Goal: Feedback & Contribution: Leave review/rating

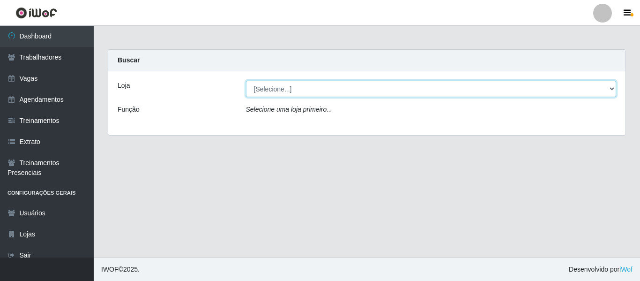
click at [381, 92] on select "[Selecione...] Mister Burg" at bounding box center [431, 89] width 371 height 16
select select "535"
click at [246, 81] on select "[Selecione...] Mister Burg" at bounding box center [431, 89] width 371 height 16
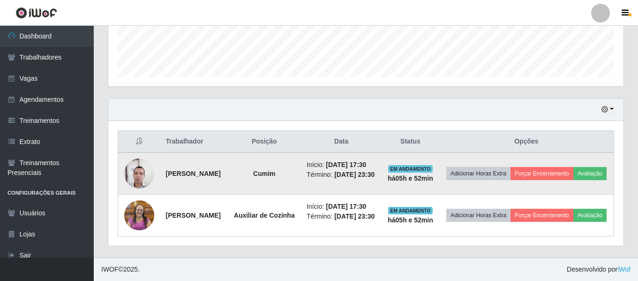
scroll to position [292, 0]
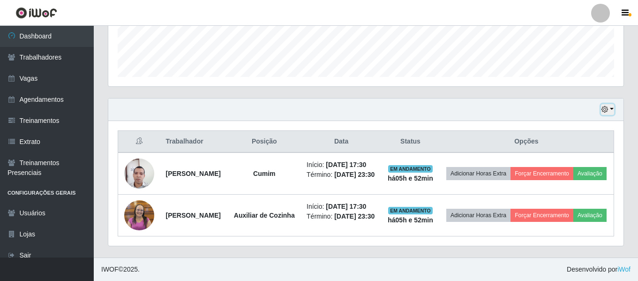
click at [605, 104] on button "button" at bounding box center [607, 109] width 13 height 11
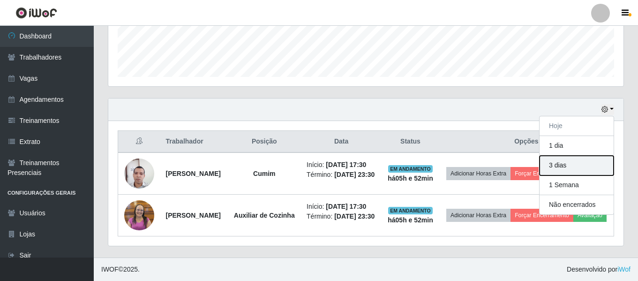
click at [571, 156] on button "3 dias" at bounding box center [576, 166] width 74 height 20
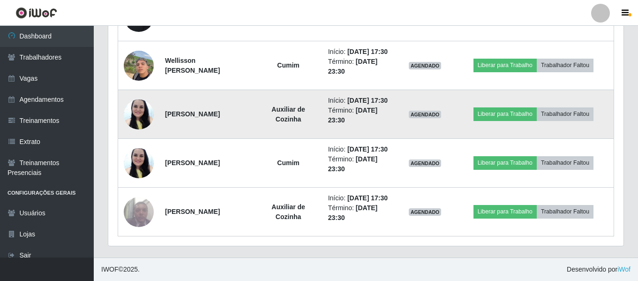
scroll to position [643, 0]
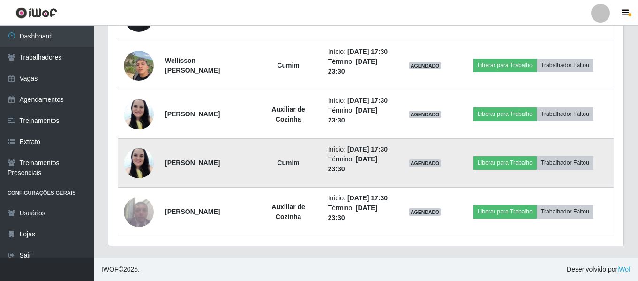
click at [141, 149] on img at bounding box center [139, 163] width 30 height 40
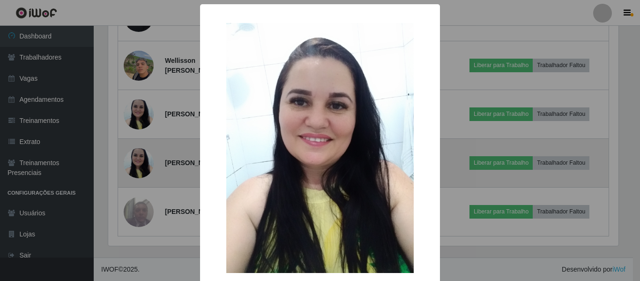
click at [141, 149] on div "× OK Cancel" at bounding box center [320, 140] width 640 height 281
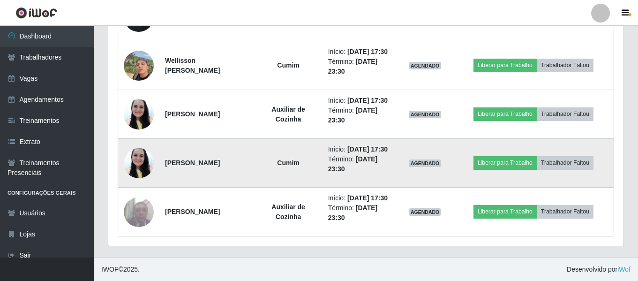
scroll to position [194, 515]
click at [141, 149] on img at bounding box center [139, 163] width 30 height 40
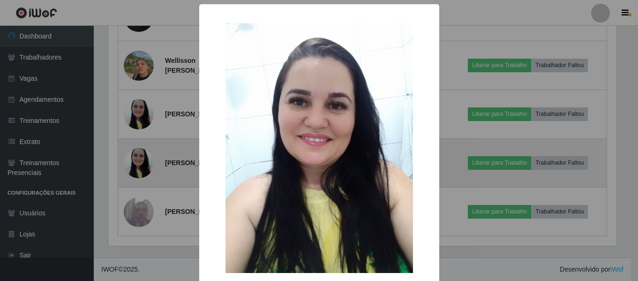
scroll to position [194, 510]
click at [141, 149] on div "× OK Cancel" at bounding box center [320, 140] width 640 height 281
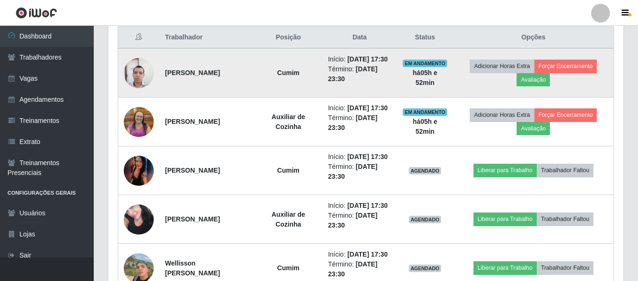
scroll to position [269, 0]
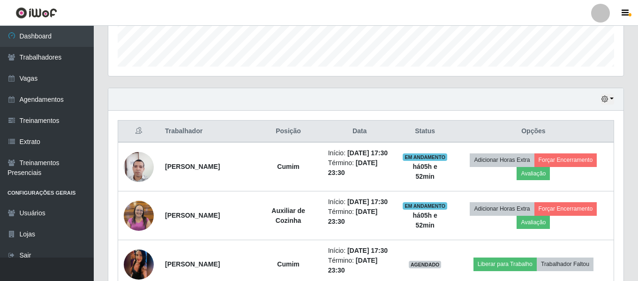
click at [614, 94] on div "Hoje 1 dia 3 dias 1 Semana Não encerrados" at bounding box center [365, 99] width 515 height 22
click at [610, 100] on button "button" at bounding box center [607, 99] width 13 height 11
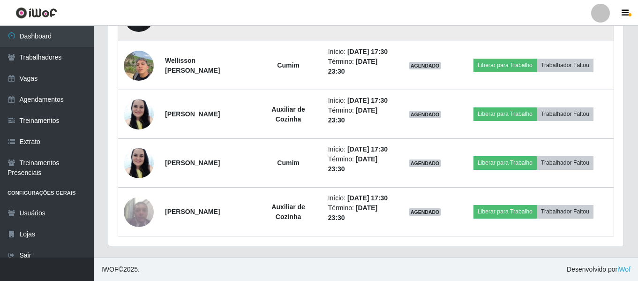
scroll to position [643, 0]
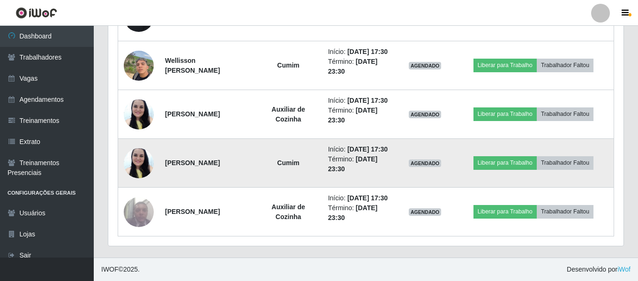
click at [453, 139] on td "AGENDADO" at bounding box center [425, 163] width 56 height 49
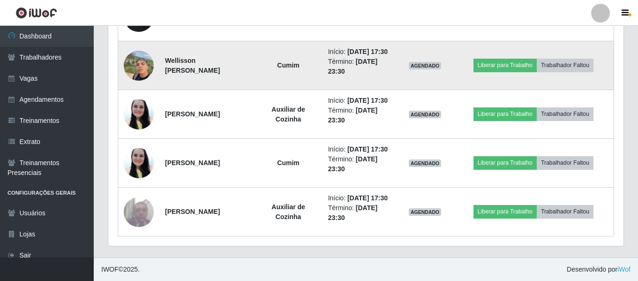
scroll to position [550, 0]
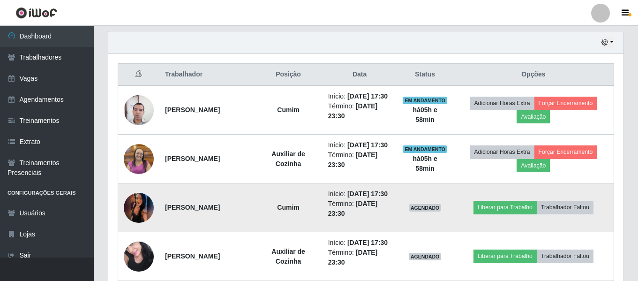
scroll to position [315, 0]
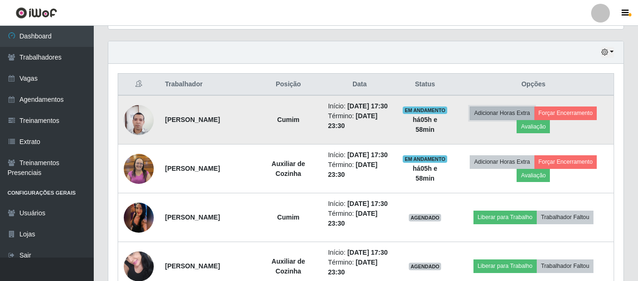
click at [497, 115] on button "Adicionar Horas Extra" at bounding box center [502, 112] width 64 height 13
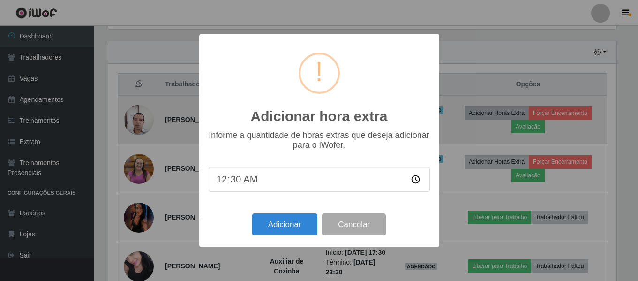
scroll to position [194, 510]
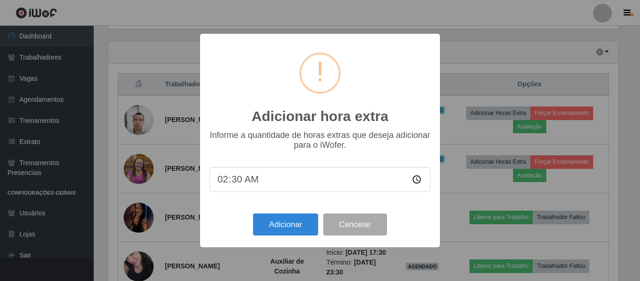
type input "23:30"
click at [356, 218] on button "Cancelar" at bounding box center [355, 224] width 64 height 22
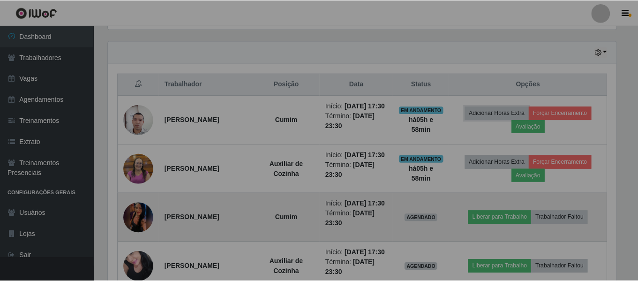
scroll to position [194, 515]
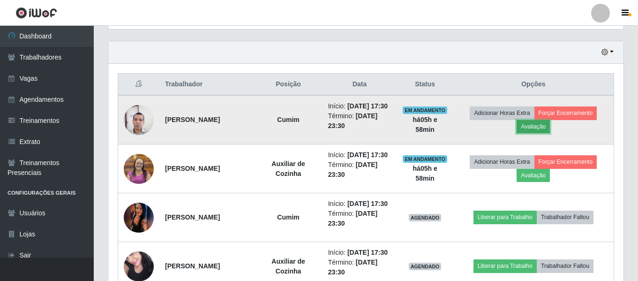
click at [543, 130] on button "Avaliação" at bounding box center [532, 126] width 33 height 13
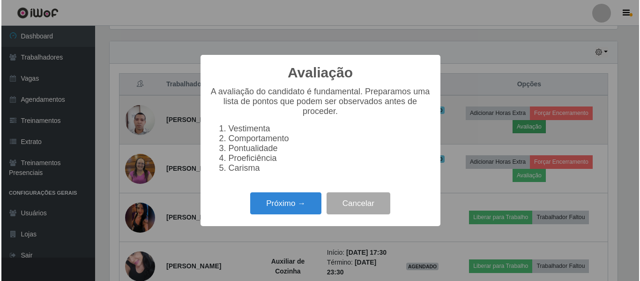
scroll to position [194, 510]
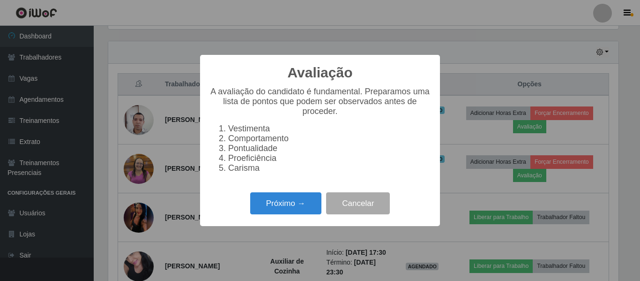
click at [288, 217] on div "Próximo → Cancelar" at bounding box center [319, 203] width 221 height 27
click at [299, 202] on button "Próximo →" at bounding box center [285, 203] width 71 height 22
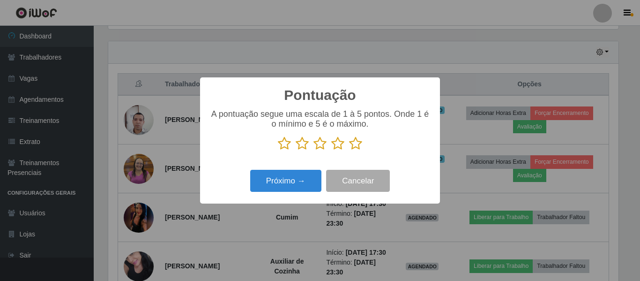
scroll to position [468447, 468131]
click at [351, 147] on icon at bounding box center [355, 143] width 13 height 14
click at [349, 150] on input "radio" at bounding box center [349, 150] width 0 height 0
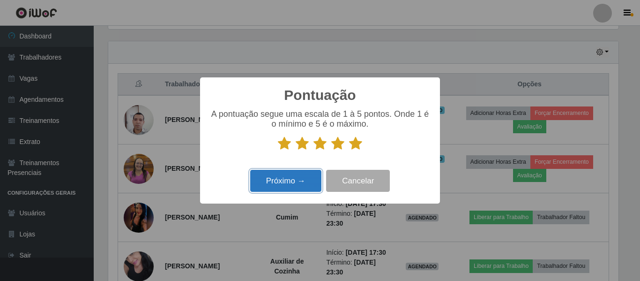
click at [294, 175] on button "Próximo →" at bounding box center [285, 181] width 71 height 22
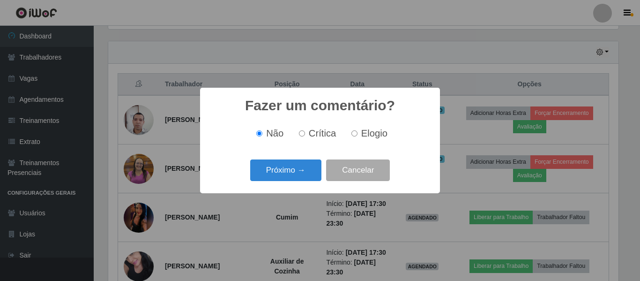
click at [352, 136] on input "Elogio" at bounding box center [354, 133] width 6 height 6
radio input "true"
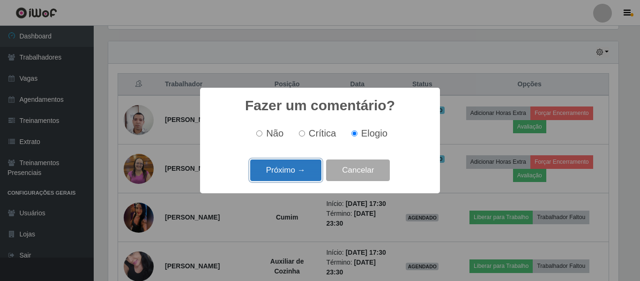
click at [284, 180] on button "Próximo →" at bounding box center [285, 170] width 71 height 22
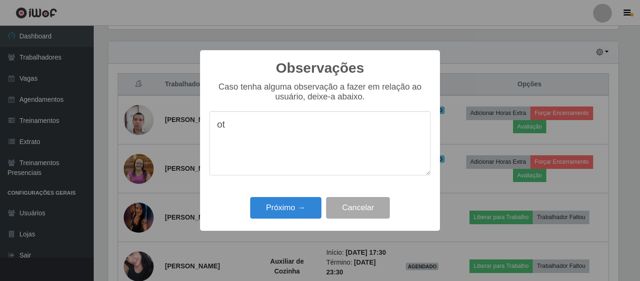
type textarea "o"
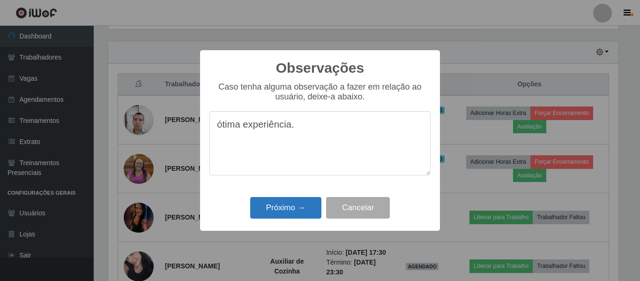
type textarea "ótima experiência."
click at [275, 201] on button "Próximo →" at bounding box center [285, 208] width 71 height 22
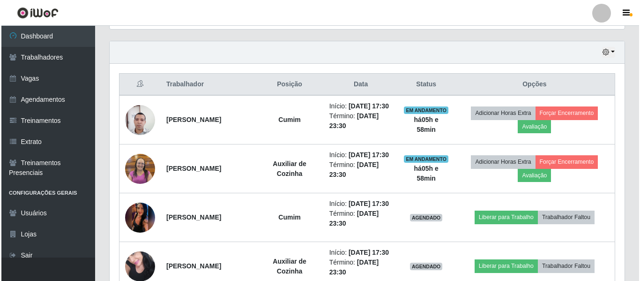
scroll to position [194, 515]
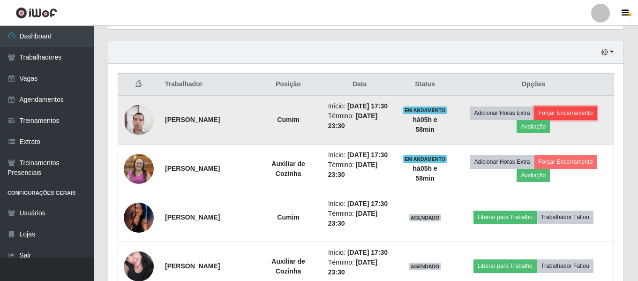
click at [560, 118] on button "Forçar Encerramento" at bounding box center [565, 112] width 63 height 13
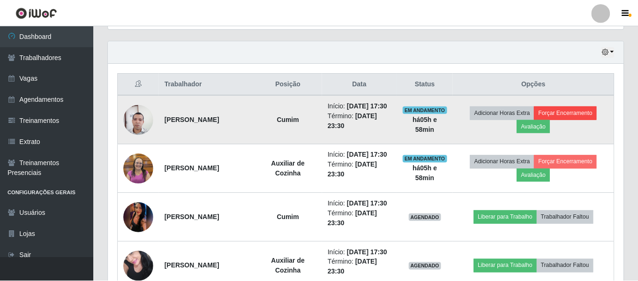
scroll to position [194, 510]
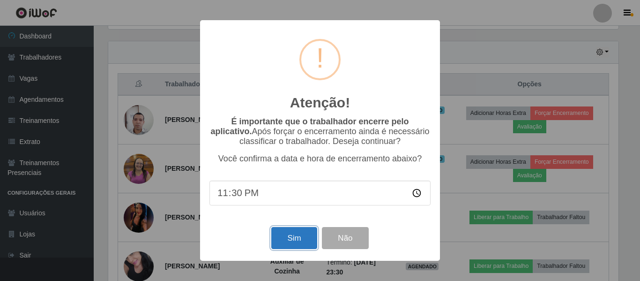
click at [302, 240] on button "Sim" at bounding box center [293, 238] width 45 height 22
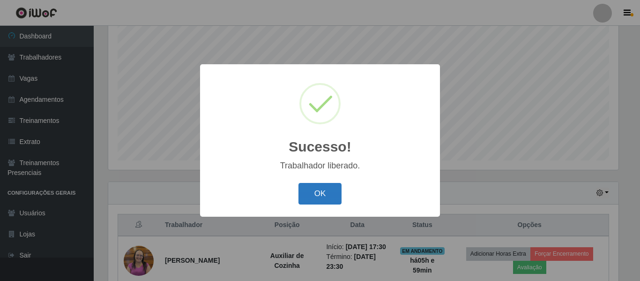
click at [322, 189] on button "OK" at bounding box center [321, 194] width 44 height 22
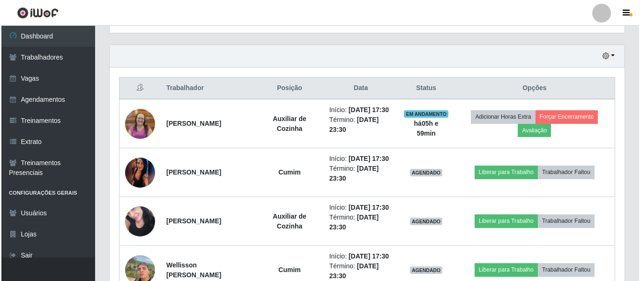
scroll to position [315, 0]
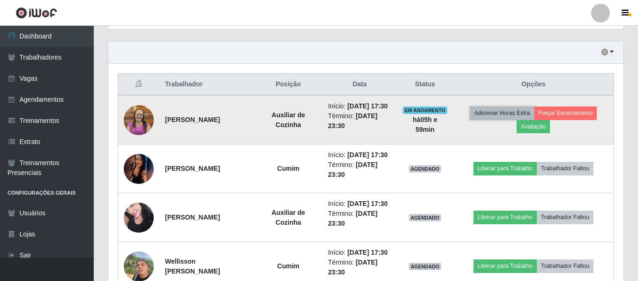
click at [519, 118] on button "Adicionar Horas Extra" at bounding box center [502, 112] width 64 height 13
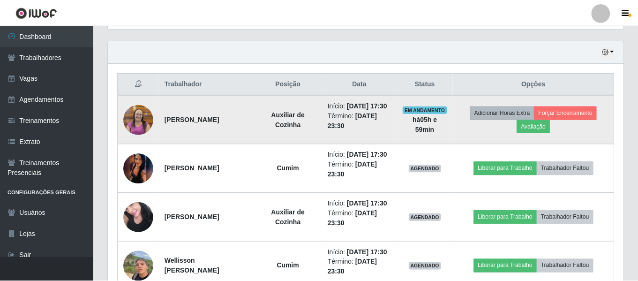
scroll to position [194, 510]
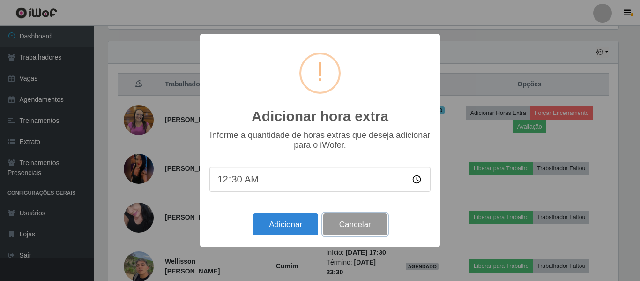
click at [359, 221] on button "Cancelar" at bounding box center [355, 224] width 64 height 22
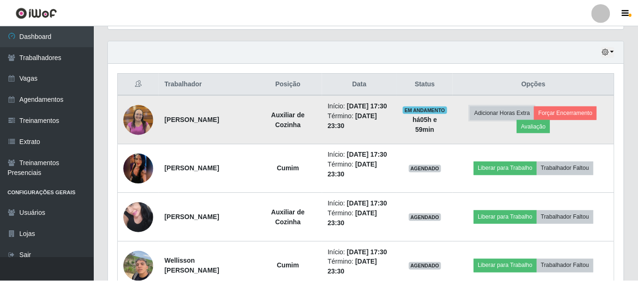
scroll to position [194, 515]
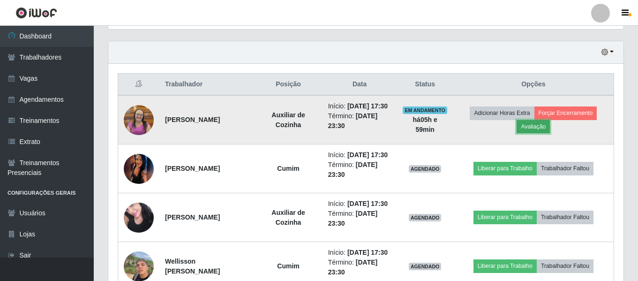
click at [533, 133] on button "Avaliação" at bounding box center [532, 126] width 33 height 13
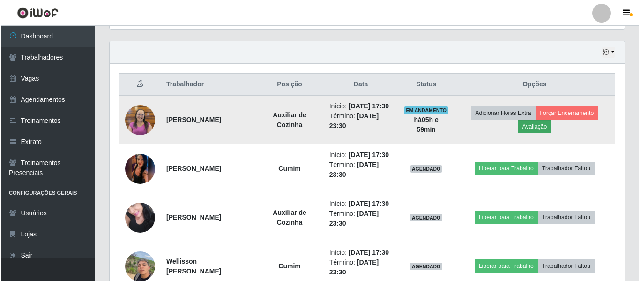
scroll to position [194, 510]
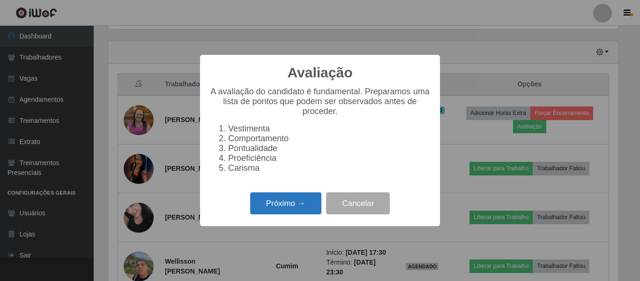
click at [297, 210] on button "Próximo →" at bounding box center [285, 203] width 71 height 22
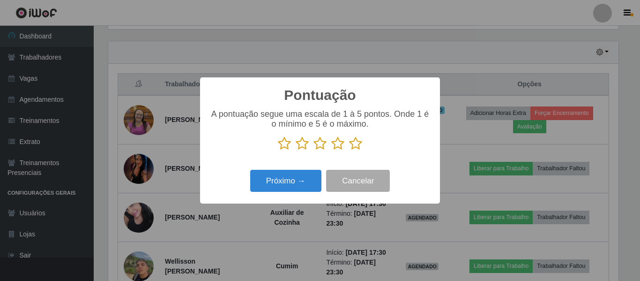
scroll to position [468447, 468131]
click at [354, 144] on icon at bounding box center [355, 143] width 13 height 14
click at [349, 150] on input "radio" at bounding box center [349, 150] width 0 height 0
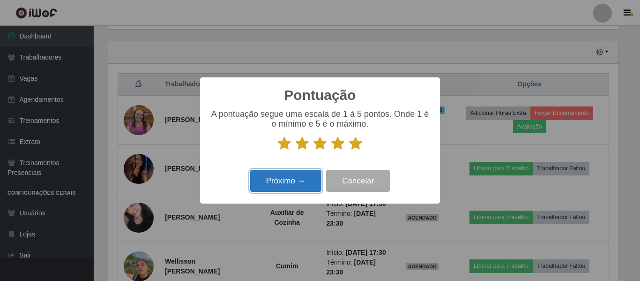
click at [305, 179] on button "Próximo →" at bounding box center [285, 181] width 71 height 22
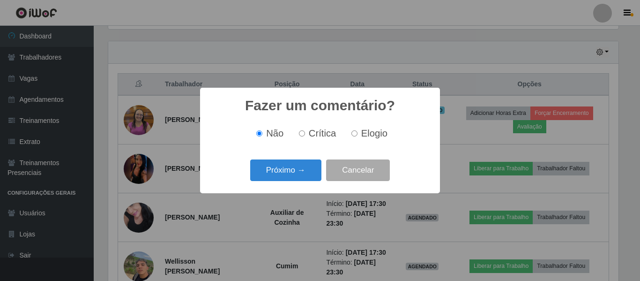
click at [355, 134] on input "Elogio" at bounding box center [354, 133] width 6 height 6
radio input "true"
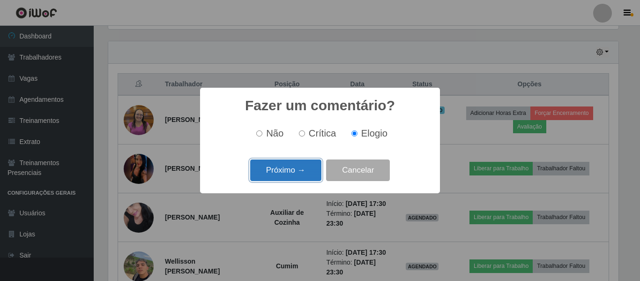
click at [304, 167] on button "Próximo →" at bounding box center [285, 170] width 71 height 22
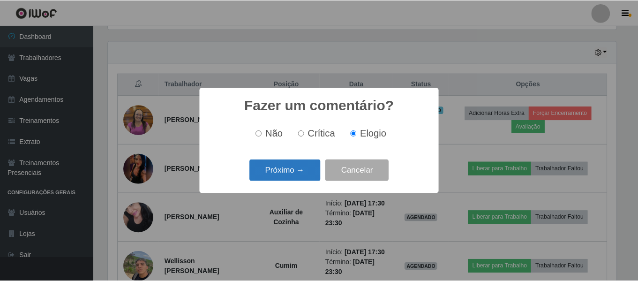
scroll to position [0, 0]
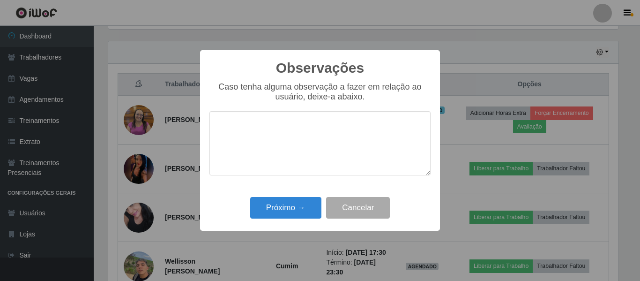
click at [299, 149] on textarea at bounding box center [319, 143] width 221 height 64
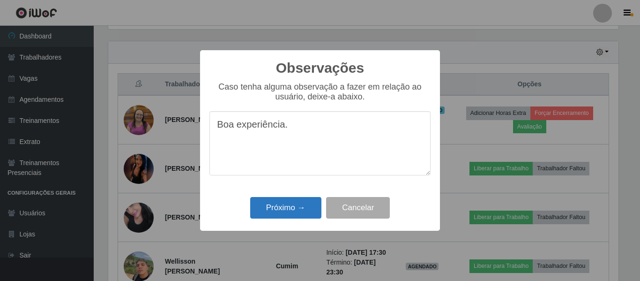
type textarea "Boa experiência."
click at [295, 210] on button "Próximo →" at bounding box center [285, 208] width 71 height 22
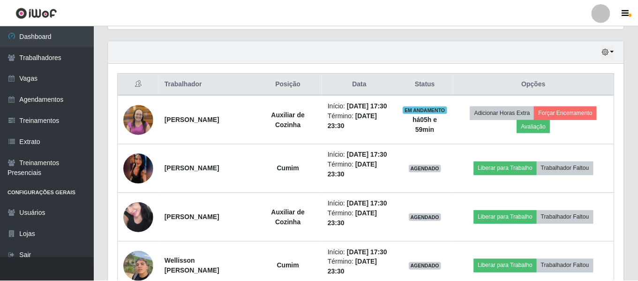
scroll to position [194, 515]
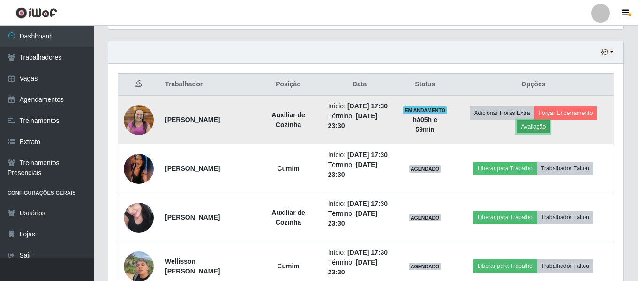
click at [538, 133] on button "Avaliação" at bounding box center [532, 126] width 33 height 13
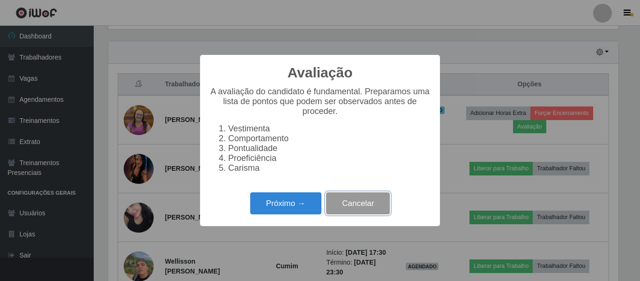
click at [363, 201] on button "Cancelar" at bounding box center [358, 203] width 64 height 22
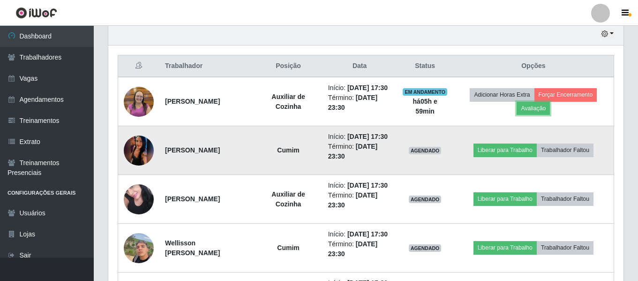
scroll to position [315, 0]
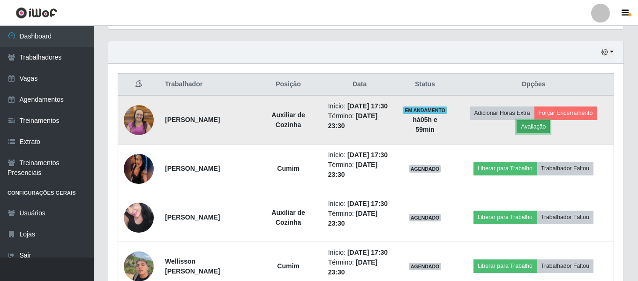
click at [550, 133] on button "Avaliação" at bounding box center [532, 126] width 33 height 13
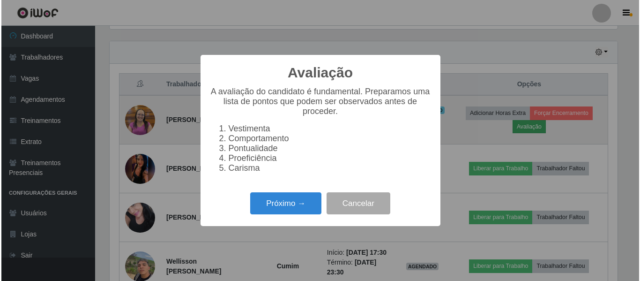
scroll to position [194, 510]
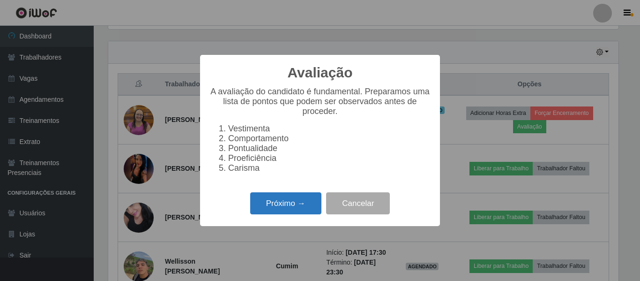
click at [310, 206] on button "Próximo →" at bounding box center [285, 203] width 71 height 22
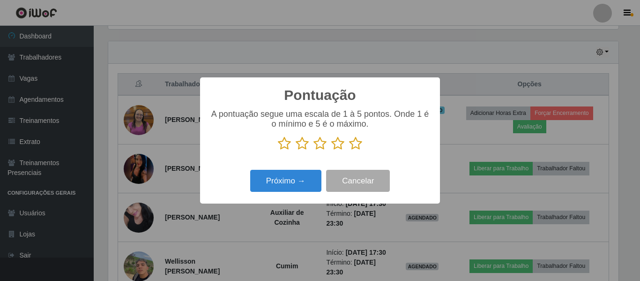
click at [353, 145] on icon at bounding box center [355, 143] width 13 height 14
click at [349, 150] on input "radio" at bounding box center [349, 150] width 0 height 0
click at [318, 168] on div "Pontuação × A pontuação segue uma escala de 1 à 5 pontos. Onde 1 é o mínimo e 5…" at bounding box center [320, 140] width 240 height 126
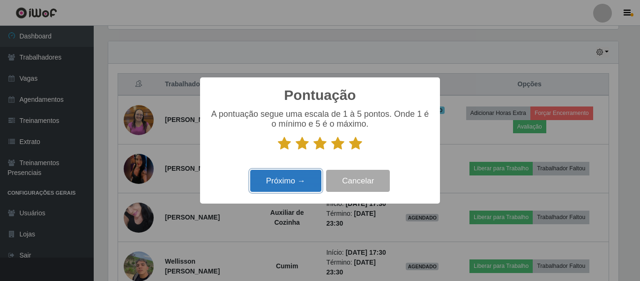
click at [312, 174] on button "Próximo →" at bounding box center [285, 181] width 71 height 22
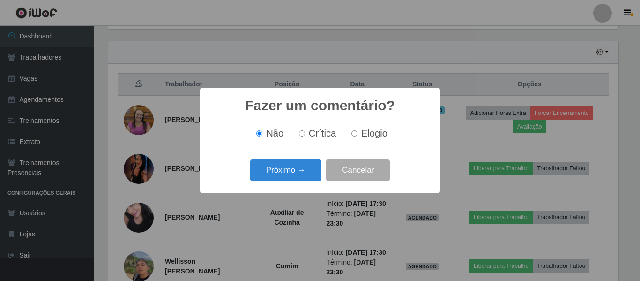
click at [359, 134] on label "Elogio" at bounding box center [368, 133] width 40 height 11
click at [358, 134] on input "Elogio" at bounding box center [354, 133] width 6 height 6
radio input "true"
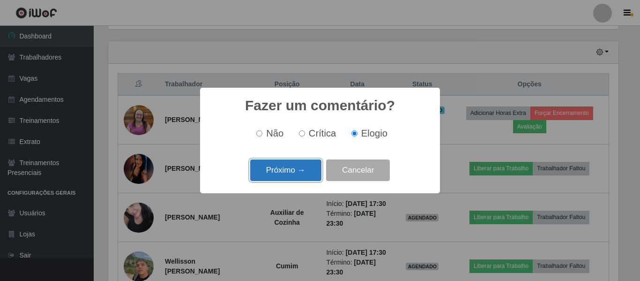
click at [279, 169] on button "Próximo →" at bounding box center [285, 170] width 71 height 22
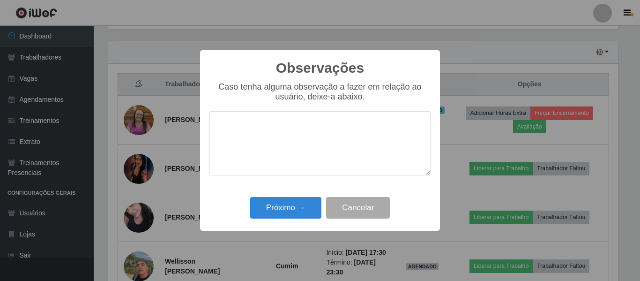
click at [294, 144] on textarea at bounding box center [319, 143] width 221 height 64
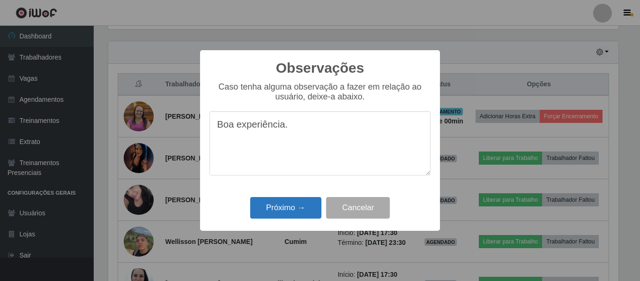
type textarea "Boa experiência."
click at [289, 199] on button "Próximo →" at bounding box center [285, 208] width 71 height 22
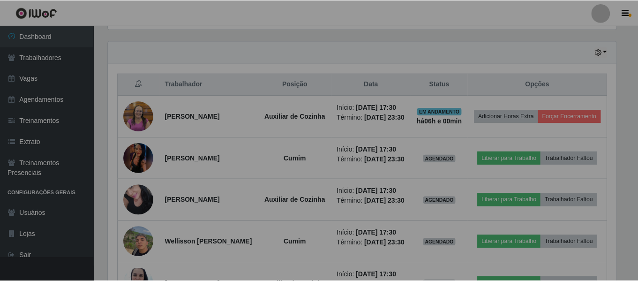
scroll to position [194, 515]
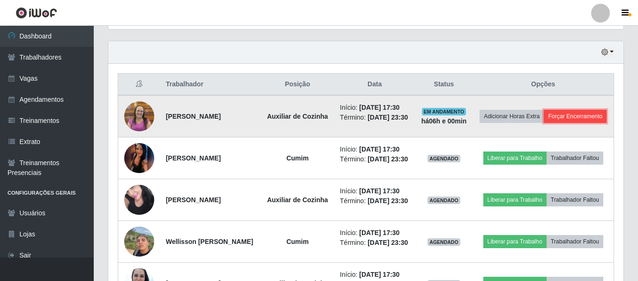
click at [545, 123] on button "Forçar Encerramento" at bounding box center [575, 116] width 63 height 13
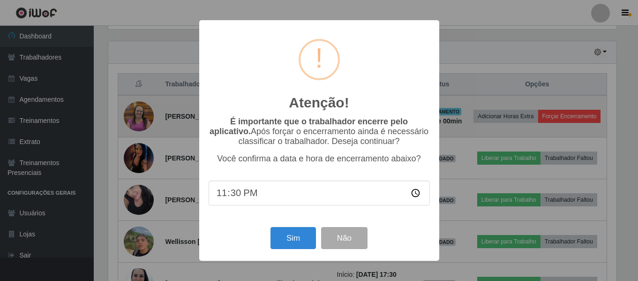
scroll to position [194, 510]
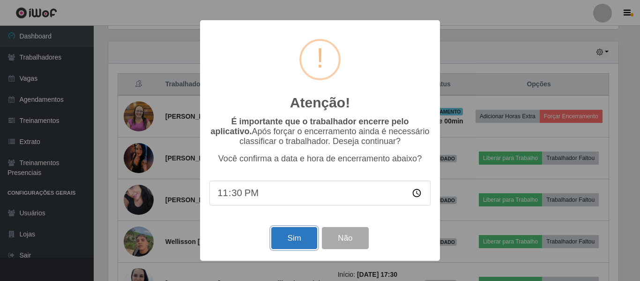
click at [294, 239] on button "Sim" at bounding box center [293, 238] width 45 height 22
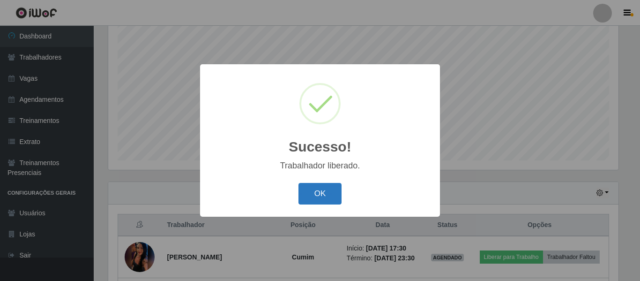
click at [316, 197] on button "OK" at bounding box center [321, 194] width 44 height 22
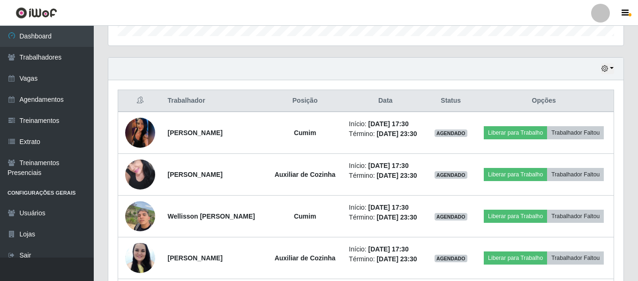
scroll to position [315, 0]
